Goal: Task Accomplishment & Management: Use online tool/utility

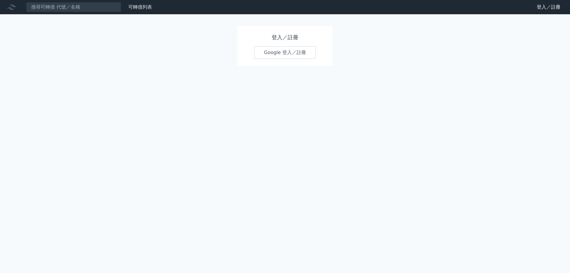
click at [280, 55] on link "Google 登入／註冊" at bounding box center [285, 52] width 62 height 12
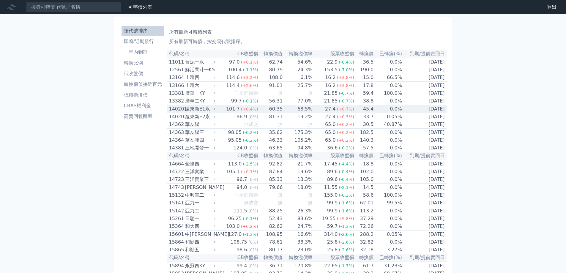
drag, startPoint x: 351, startPoint y: 113, endPoint x: 356, endPoint y: 113, distance: 4.8
click at [357, 111] on tr "140201 遠東新E1永 101.7 (+0.4%) 60.35 68.5% 27.4 (+0.7%) 45.4 0.0% [DATE]" at bounding box center [307, 109] width 280 height 8
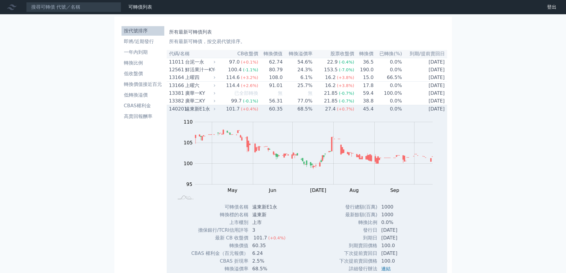
click at [202, 113] on div "遠東新E1永" at bounding box center [199, 108] width 29 height 7
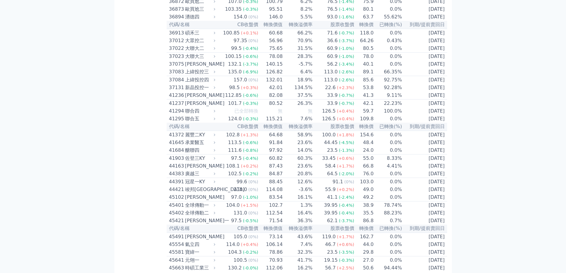
scroll to position [1248, 0]
